Goal: Information Seeking & Learning: Learn about a topic

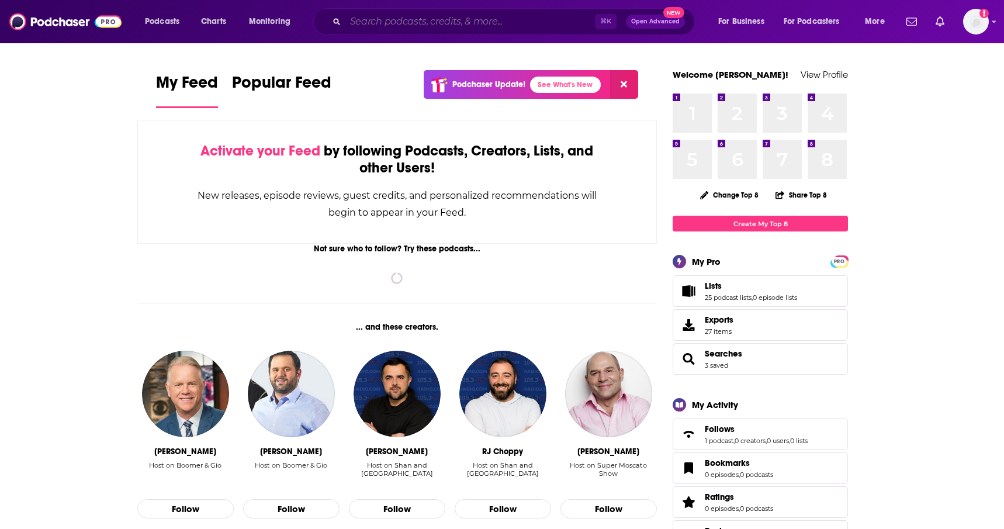
click at [460, 18] on input "Search podcasts, credits, & more..." at bounding box center [469, 21] width 249 height 19
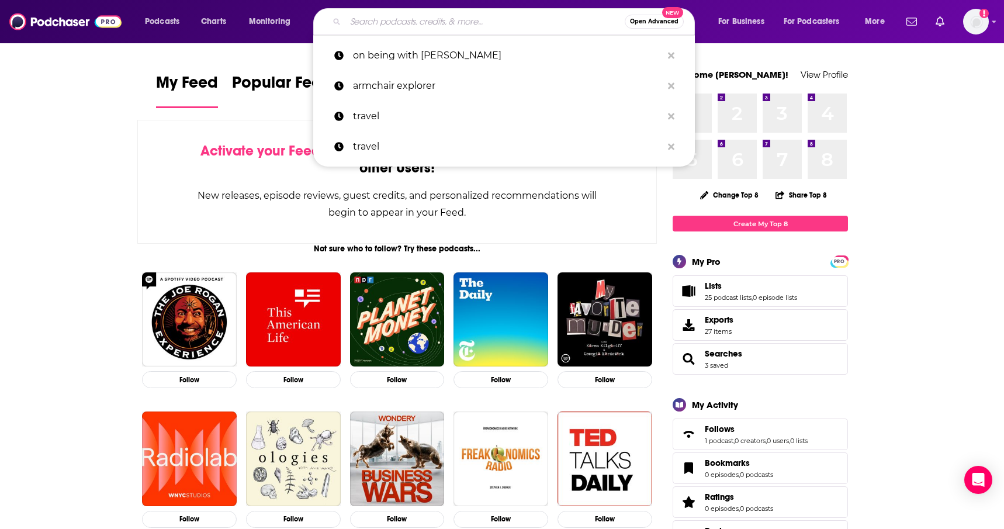
click at [412, 23] on input "Search podcasts, credits, & more..." at bounding box center [484, 21] width 279 height 19
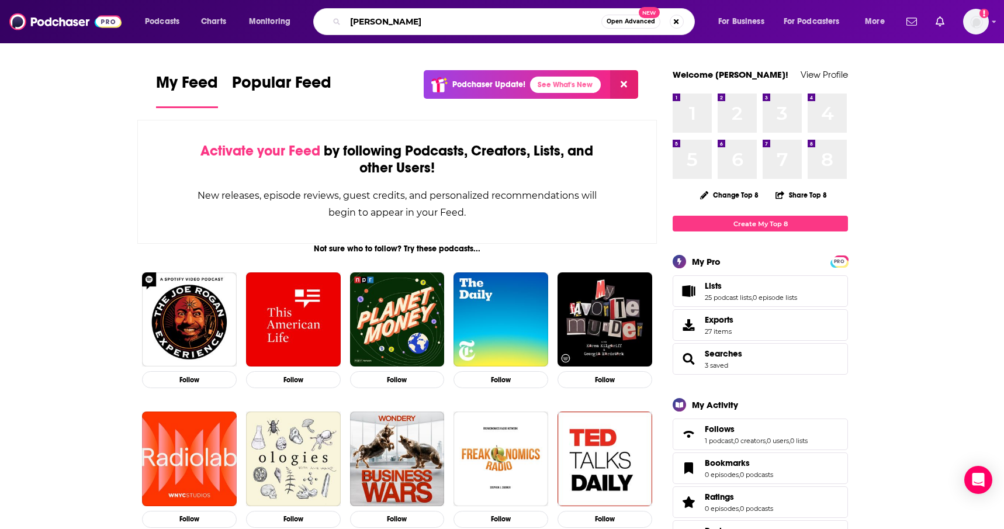
type input "[PERSON_NAME]"
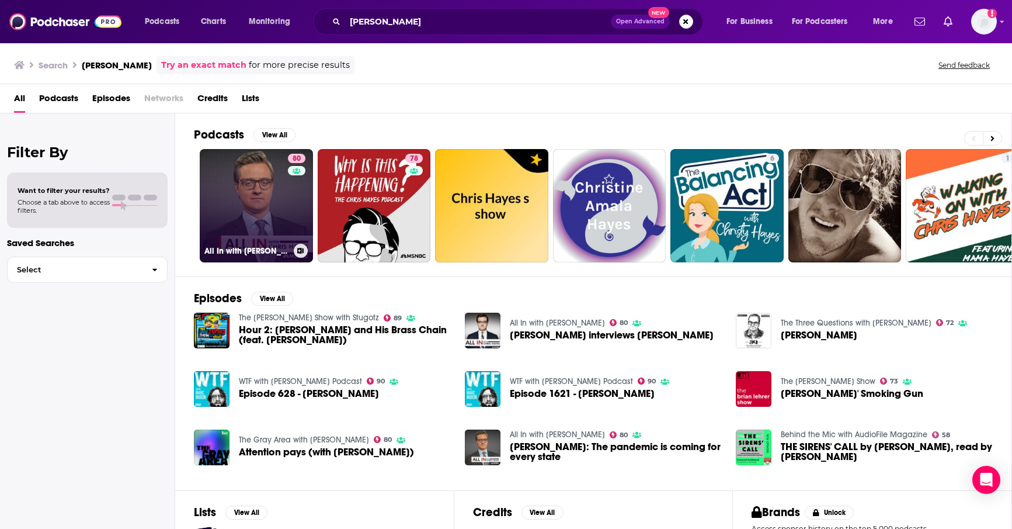
click at [284, 197] on link "80 All In with [PERSON_NAME]" at bounding box center [256, 205] width 113 height 113
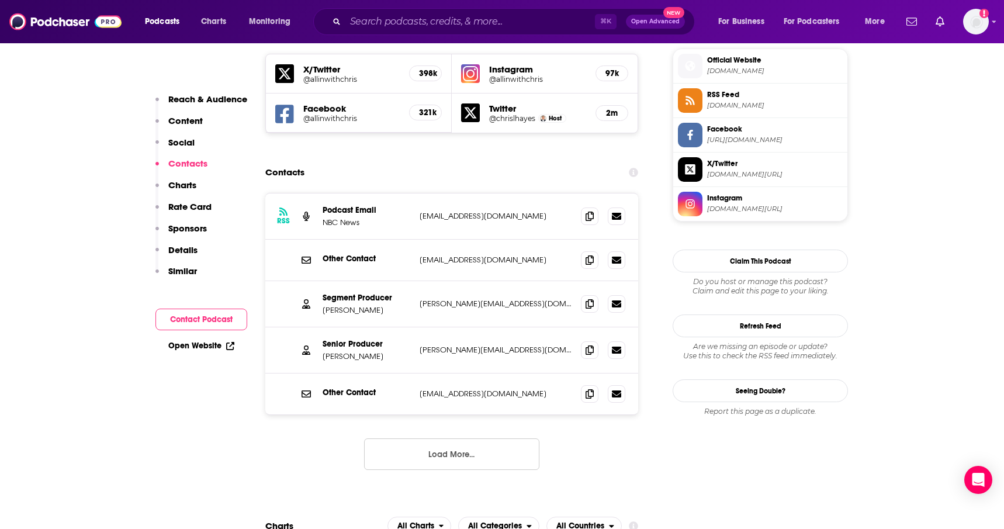
scroll to position [1053, 0]
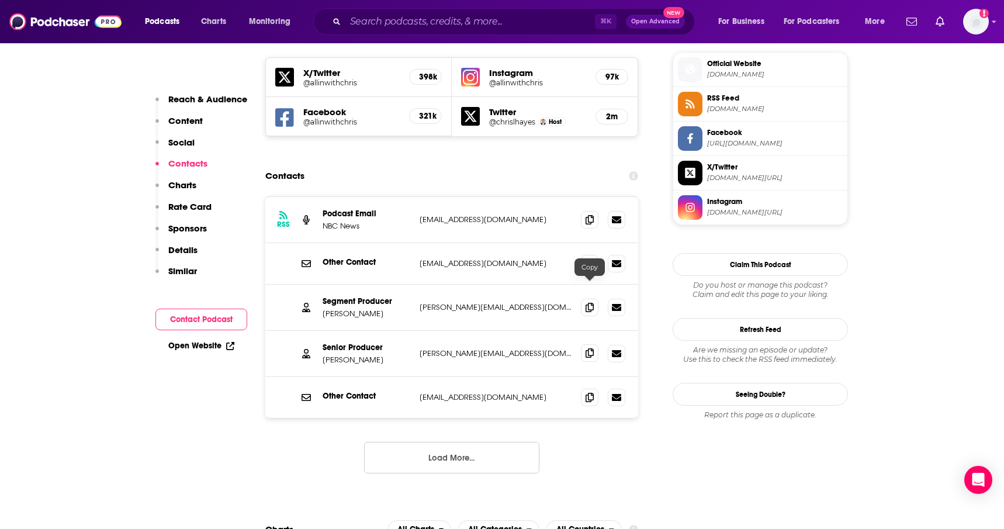
click at [586, 344] on span at bounding box center [590, 353] width 18 height 18
